Goal: Navigation & Orientation: Find specific page/section

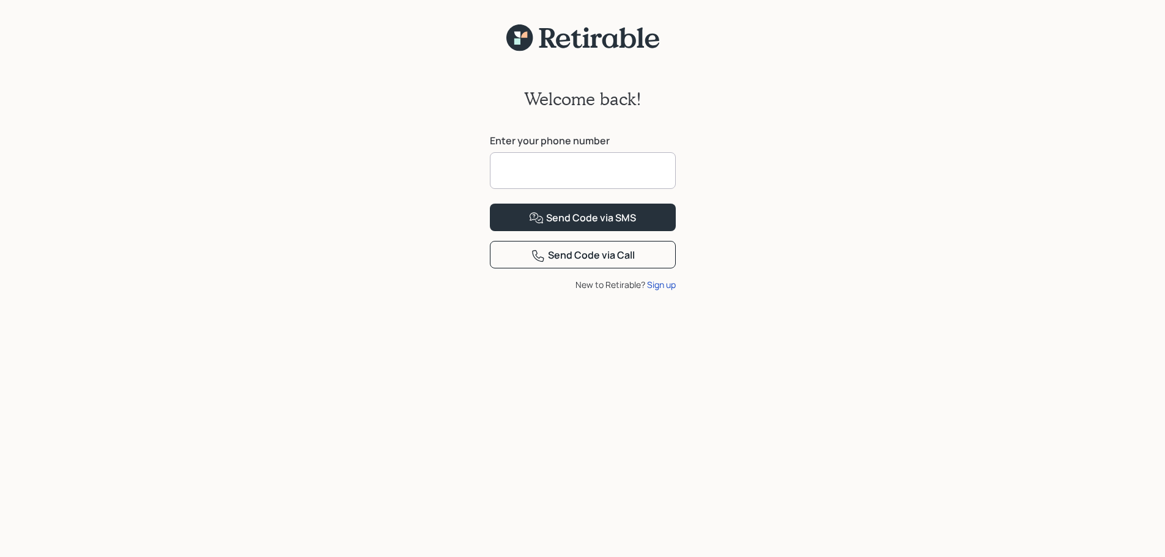
click at [598, 166] on input at bounding box center [583, 170] width 186 height 37
type input "**********"
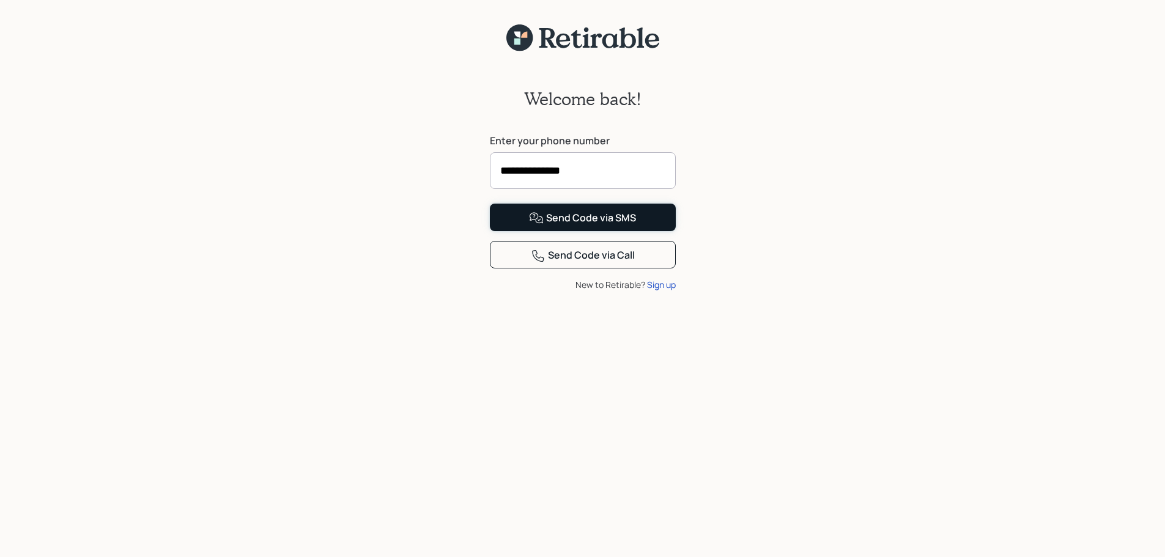
click at [579, 226] on div "Send Code via SMS" at bounding box center [582, 218] width 107 height 15
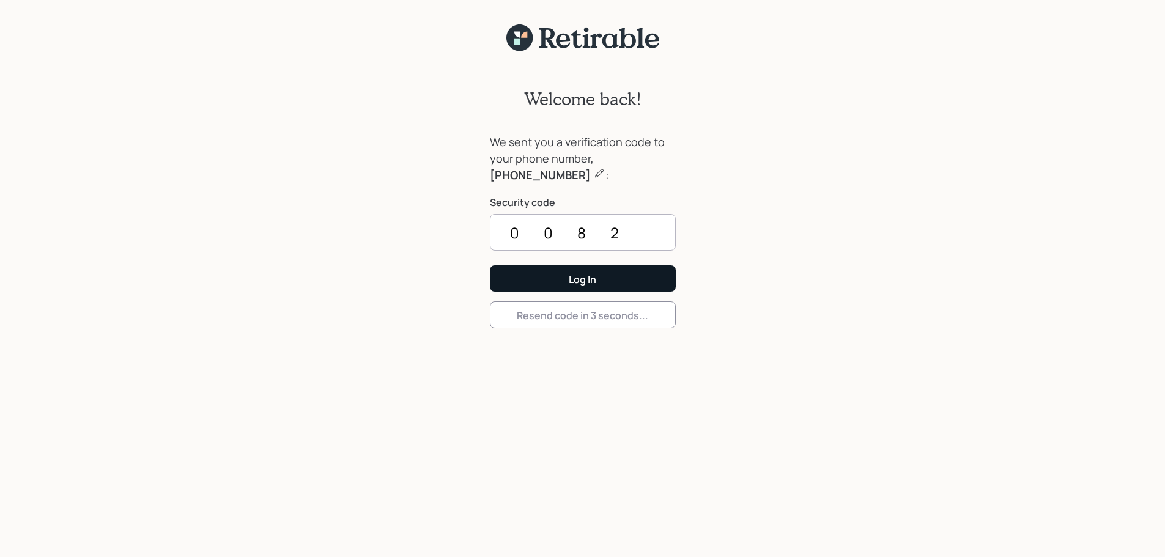
type input "0082"
click at [620, 283] on button "Log In" at bounding box center [583, 278] width 186 height 26
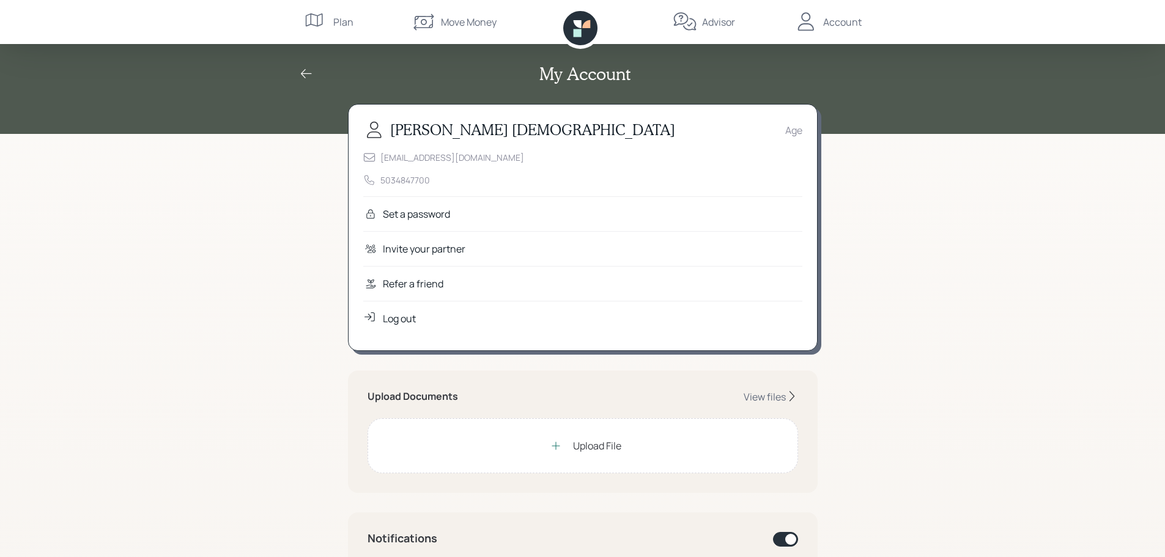
click at [427, 213] on div "Set a password" at bounding box center [416, 214] width 67 height 15
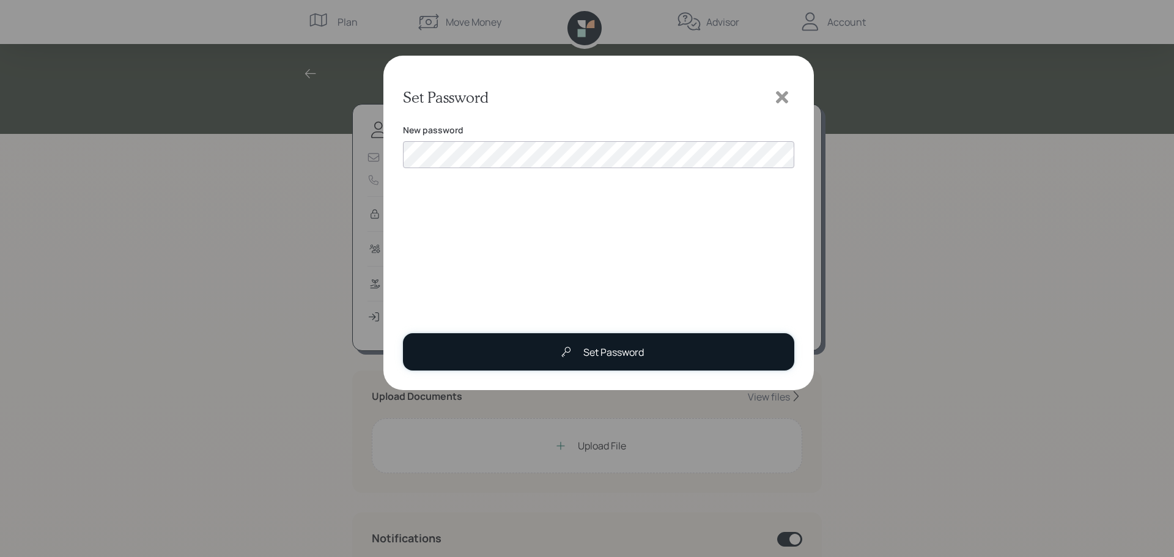
click at [542, 345] on button "Set Password" at bounding box center [598, 351] width 391 height 37
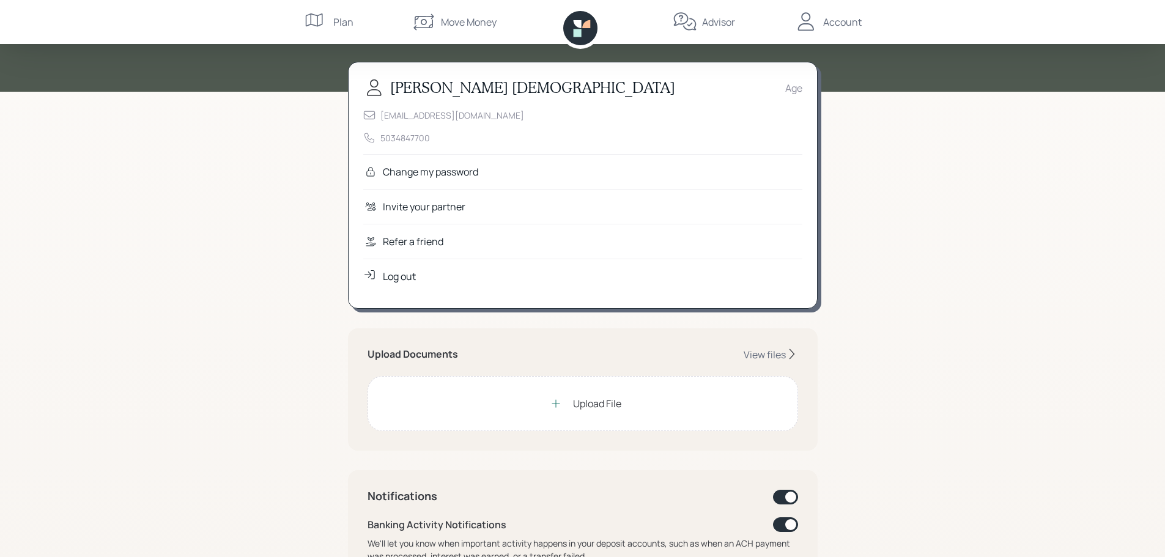
scroll to position [61, 0]
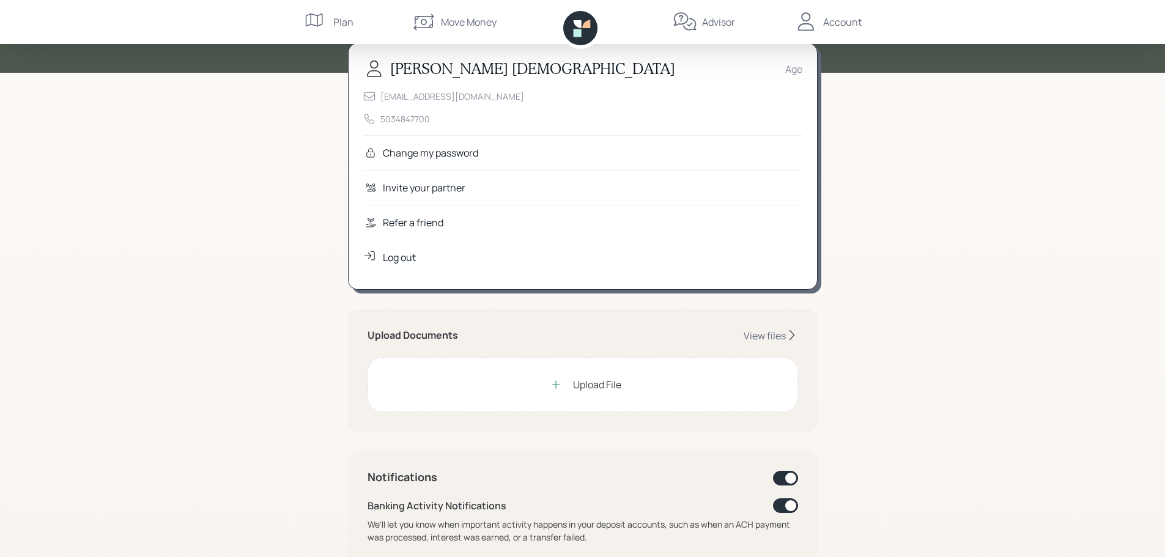
click at [554, 383] on icon at bounding box center [556, 385] width 12 height 12
click at [774, 335] on div "View files" at bounding box center [765, 335] width 42 height 13
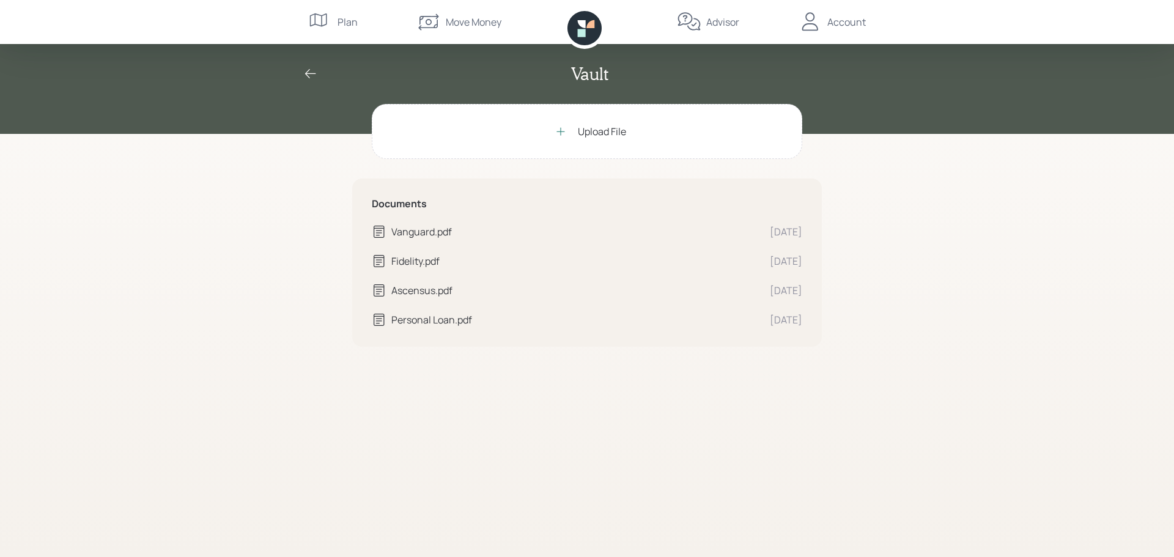
click at [306, 71] on icon at bounding box center [310, 74] width 15 height 15
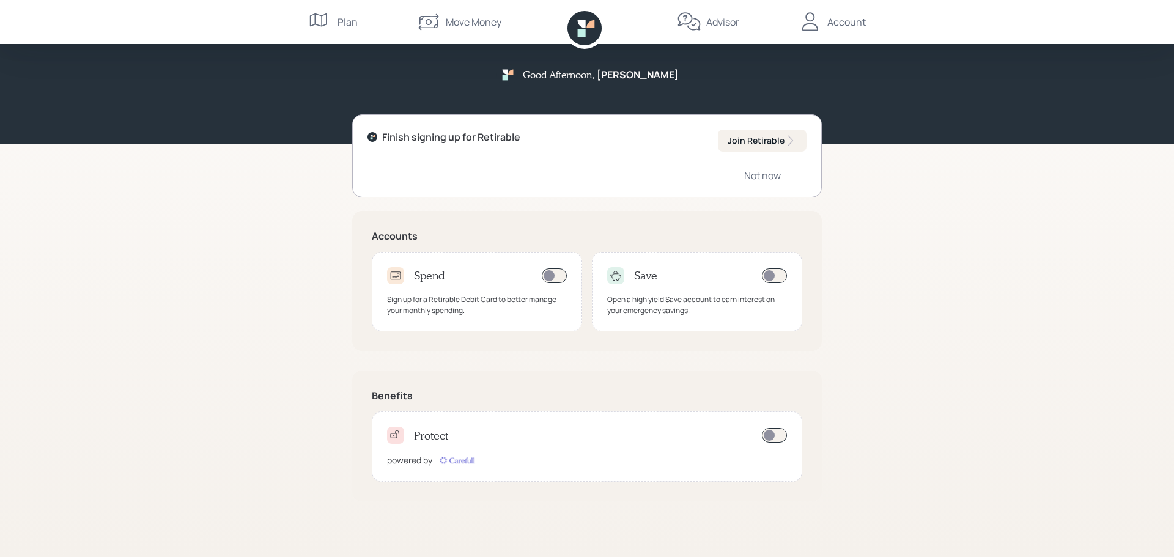
click at [344, 23] on div "Plan" at bounding box center [348, 22] width 20 height 15
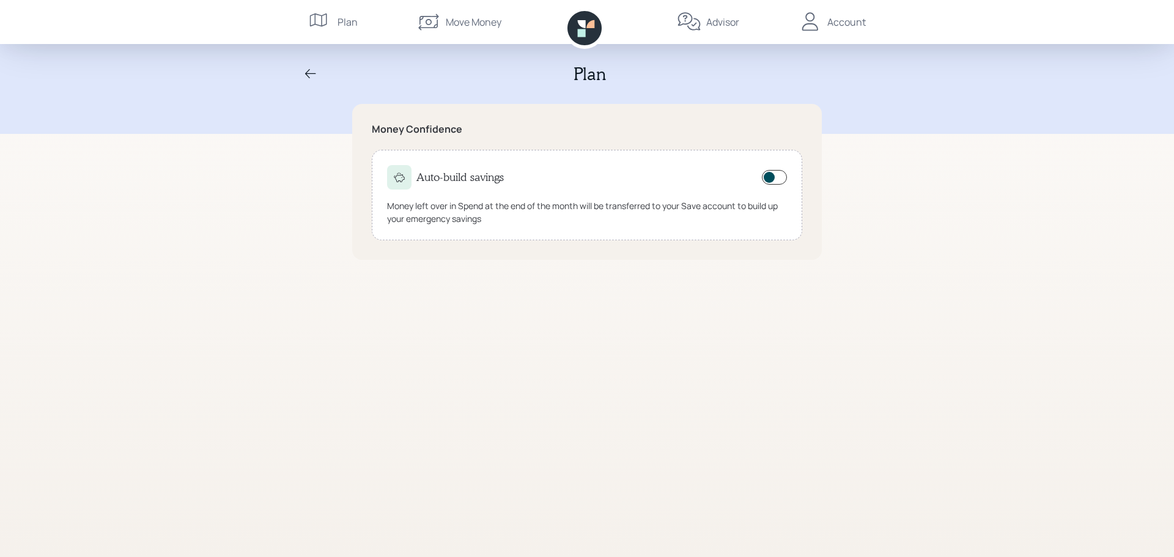
click at [480, 23] on div "Move Money" at bounding box center [474, 22] width 56 height 15
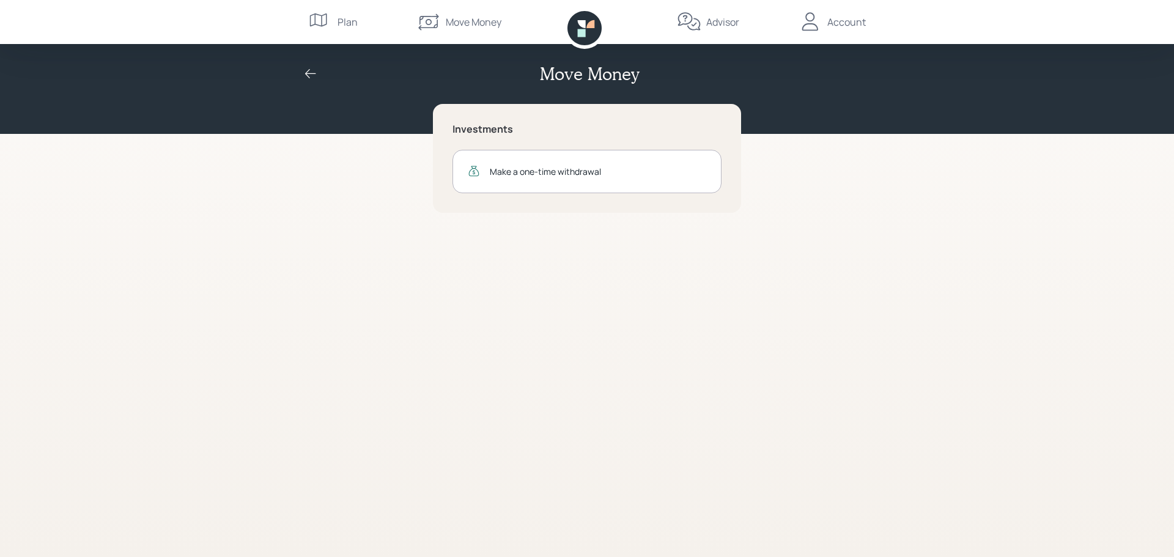
click at [710, 23] on div "Advisor" at bounding box center [722, 22] width 33 height 15
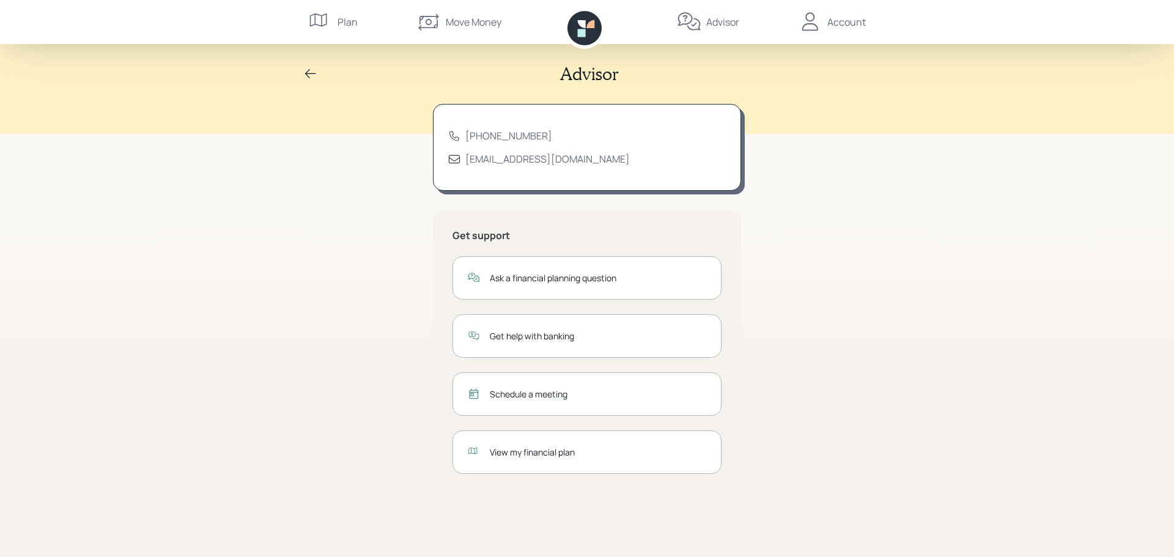
click at [520, 453] on div "View my financial plan" at bounding box center [598, 452] width 216 height 13
click at [838, 21] on div "Account" at bounding box center [846, 22] width 39 height 15
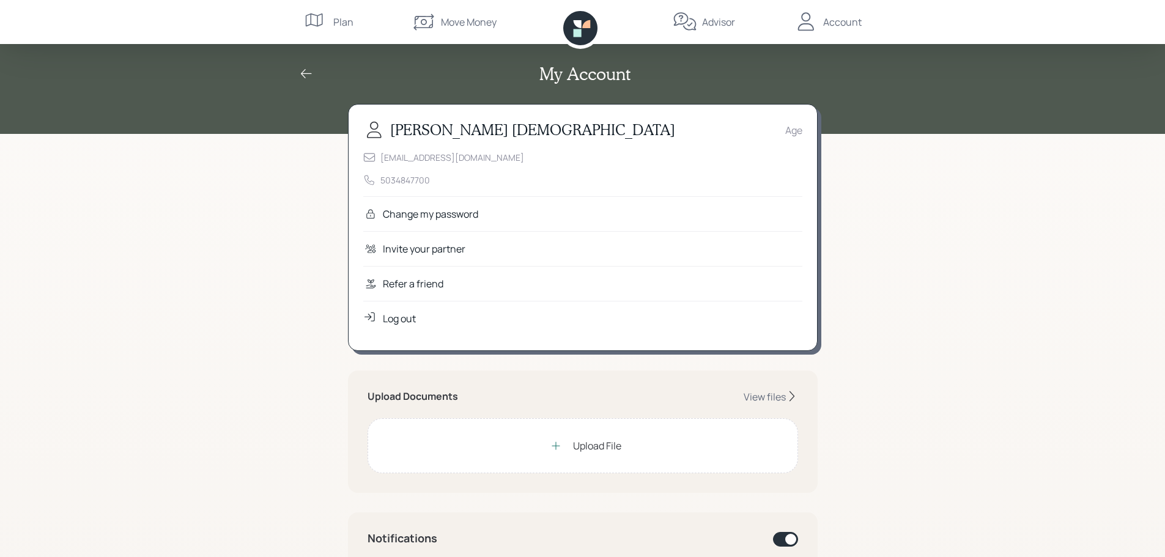
click at [921, 202] on div "My Account Kristi Dutcher Age TKDUTCHER@comcast.net 5034847700 Change my passwo…" at bounding box center [582, 567] width 1165 height 1135
click at [837, 22] on div "Account" at bounding box center [842, 22] width 39 height 15
click at [978, 208] on div "My Account Kristi Dutcher Age TKDUTCHER@comcast.net 5034847700 Change my passwo…" at bounding box center [582, 567] width 1165 height 1135
click at [770, 401] on div "View files" at bounding box center [765, 396] width 42 height 13
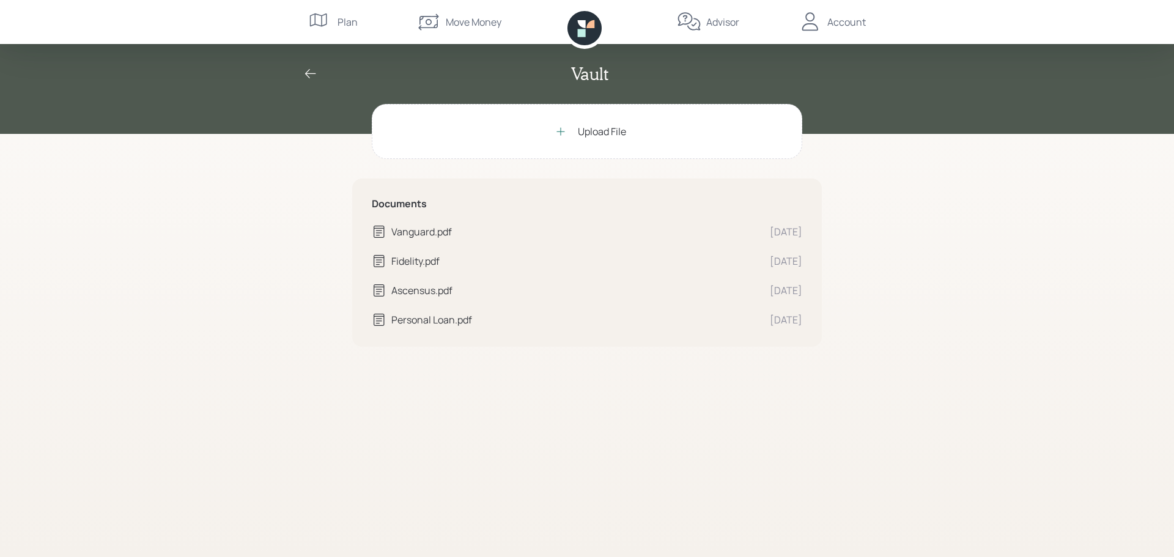
click at [311, 72] on icon at bounding box center [310, 74] width 15 height 15
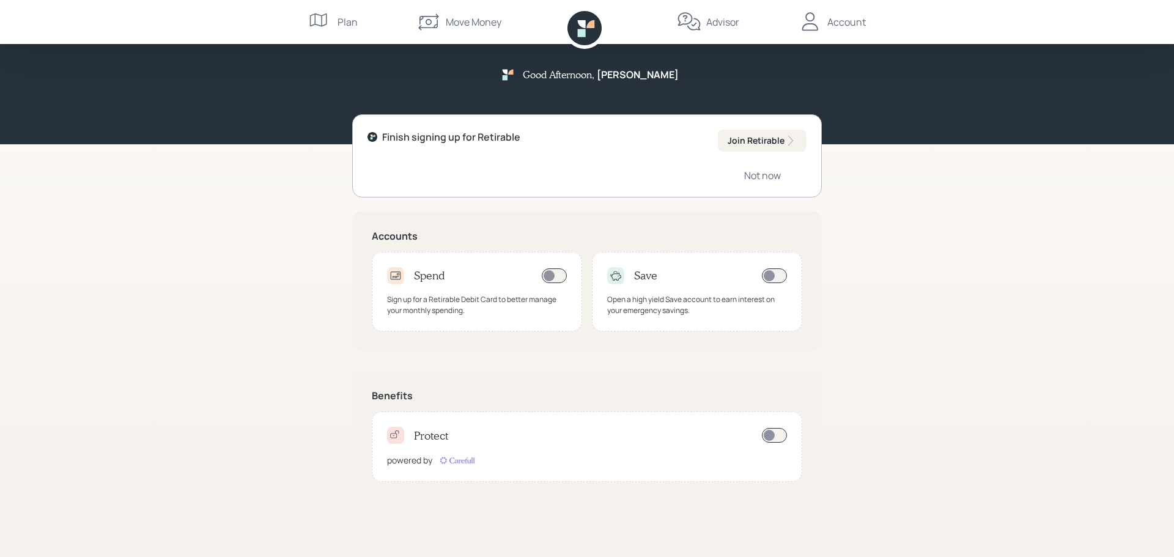
click at [843, 22] on div "Account" at bounding box center [846, 22] width 39 height 15
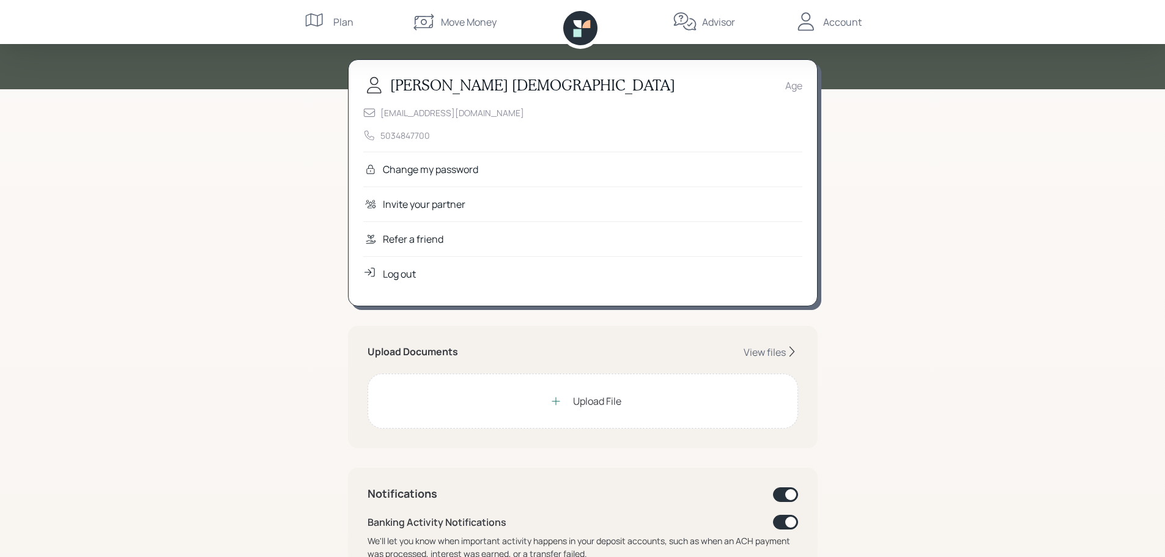
scroll to position [28, 0]
